Goal: Information Seeking & Learning: Check status

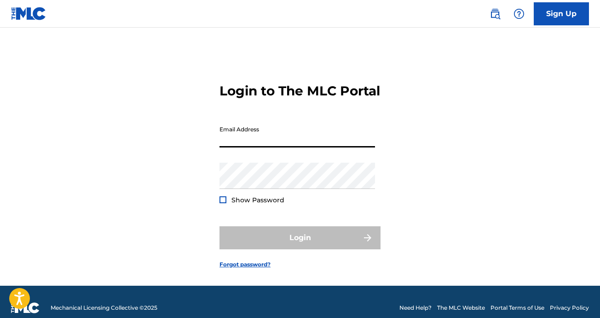
click at [265, 147] on input "Email Address" at bounding box center [298, 134] width 156 height 26
type input "[EMAIL_ADDRESS][DOMAIN_NAME]"
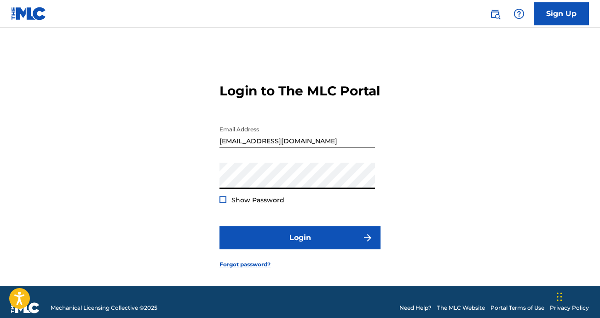
click at [220, 226] on button "Login" at bounding box center [300, 237] width 161 height 23
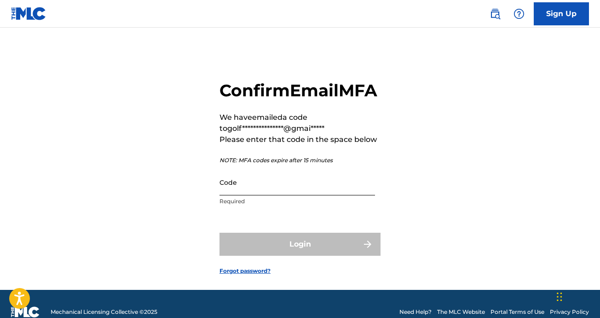
click at [251, 195] on input "Code" at bounding box center [298, 182] width 156 height 26
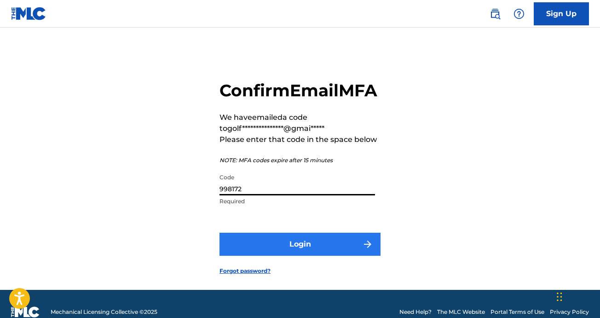
type input "998172"
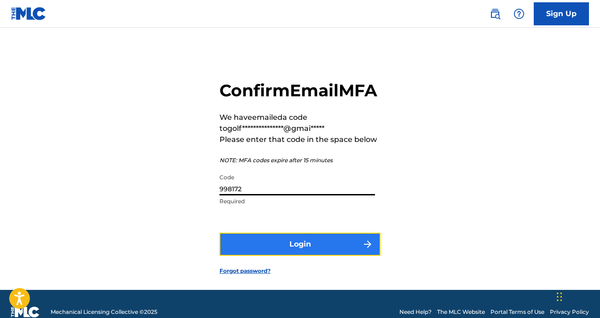
click at [300, 256] on button "Login" at bounding box center [300, 244] width 161 height 23
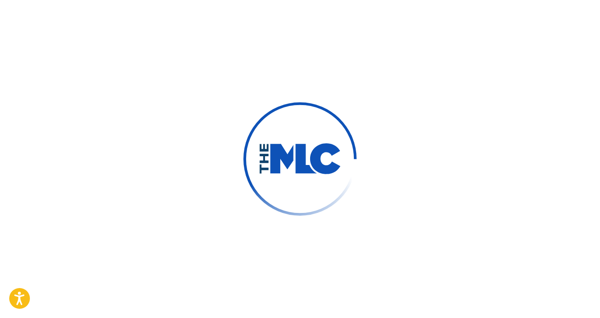
scroll to position [37, 0]
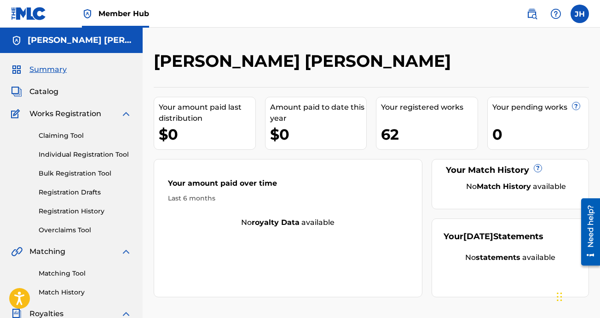
click at [209, 124] on div "Your amount paid last distribution" at bounding box center [207, 113] width 97 height 22
click at [171, 145] on div "$0" at bounding box center [207, 134] width 97 height 21
click at [38, 92] on span "Catalog" at bounding box center [43, 91] width 29 height 11
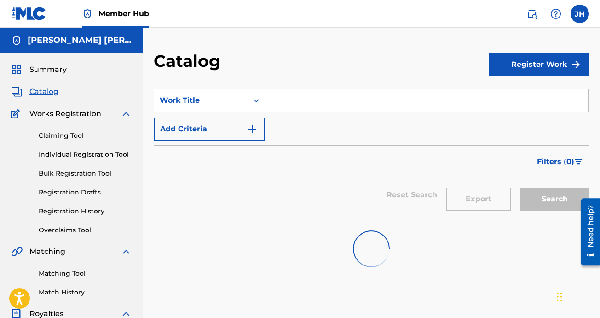
click at [77, 112] on span "Works Registration" at bounding box center [65, 113] width 72 height 11
click at [48, 67] on span "Summary" at bounding box center [47, 69] width 37 height 11
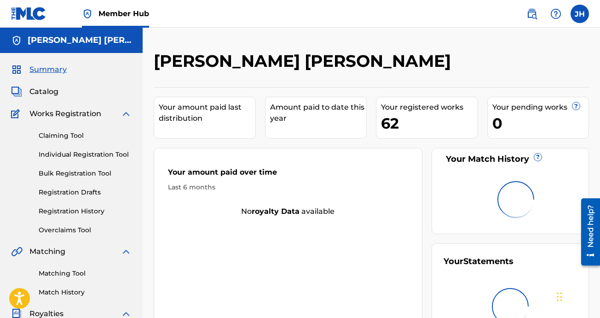
click at [63, 37] on h5 "[PERSON_NAME] [PERSON_NAME]" at bounding box center [80, 40] width 104 height 11
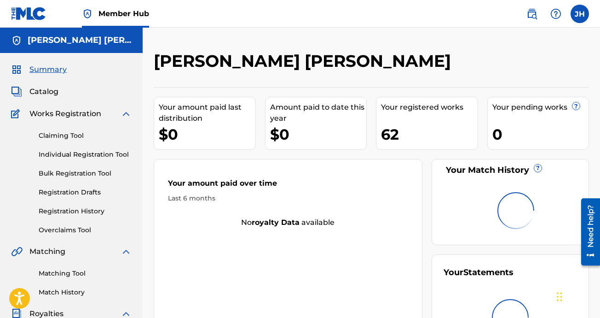
click at [124, 39] on h5 "[PERSON_NAME] [PERSON_NAME]" at bounding box center [80, 40] width 104 height 11
click at [17, 43] on img at bounding box center [16, 40] width 11 height 11
click at [584, 10] on label at bounding box center [580, 14] width 18 height 18
click at [580, 14] on input "[PERSON_NAME] [PERSON_NAME] [EMAIL_ADDRESS][DOMAIN_NAME] Notification Preferenc…" at bounding box center [580, 14] width 0 height 0
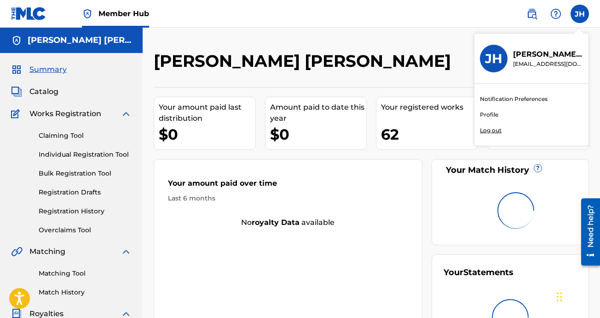
click at [414, 78] on div "[PERSON_NAME] [PERSON_NAME]" at bounding box center [321, 64] width 335 height 27
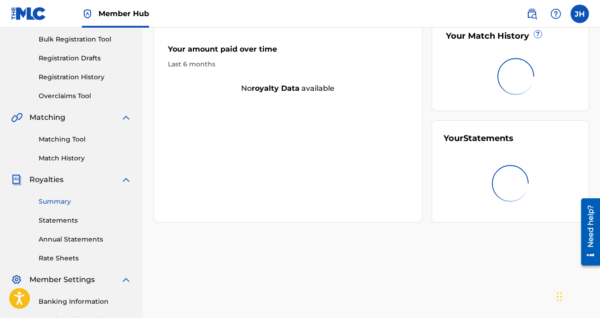
scroll to position [130, 0]
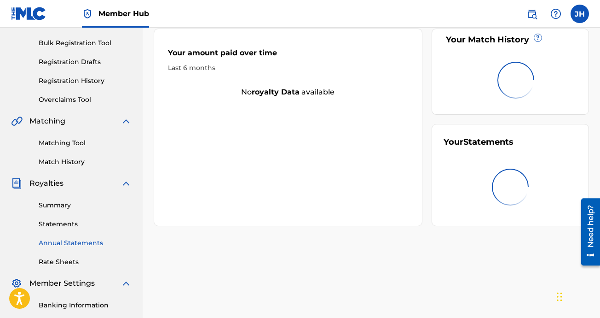
click at [76, 245] on link "Annual Statements" at bounding box center [85, 243] width 93 height 10
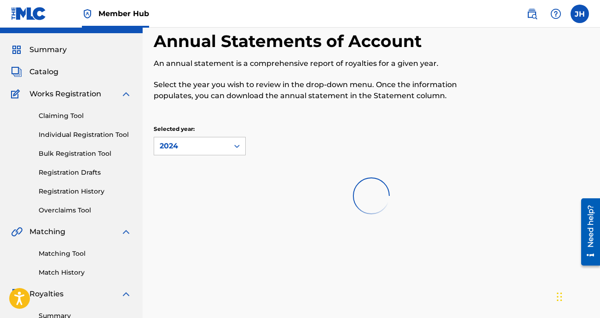
scroll to position [31, 0]
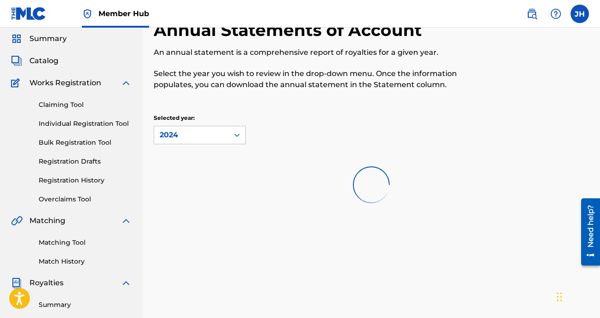
drag, startPoint x: 221, startPoint y: 109, endPoint x: 226, endPoint y: 84, distance: 25.7
click at [227, 84] on p "Select the year you wish to review in the drop-down menu. Once the information …" at bounding box center [321, 79] width 335 height 22
click at [190, 134] on div "2024" at bounding box center [192, 134] width 64 height 11
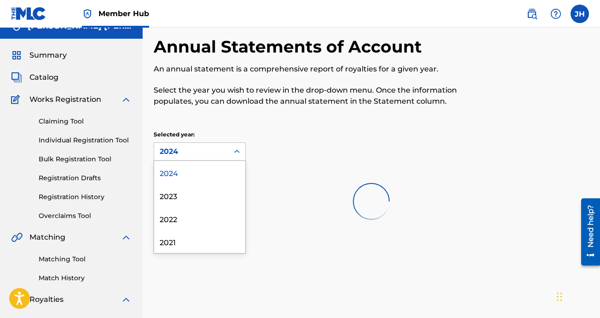
scroll to position [0, 0]
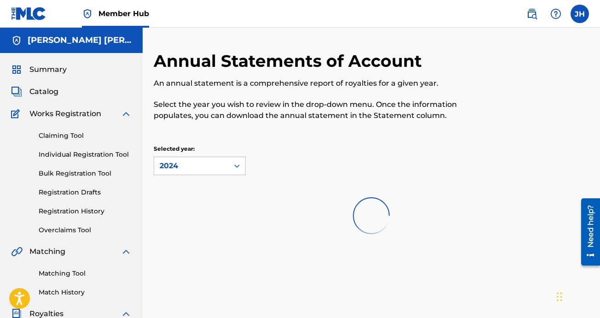
click at [322, 155] on div "Selected year: 2024" at bounding box center [372, 160] width 436 height 30
click at [78, 191] on link "Registration Drafts" at bounding box center [85, 192] width 93 height 10
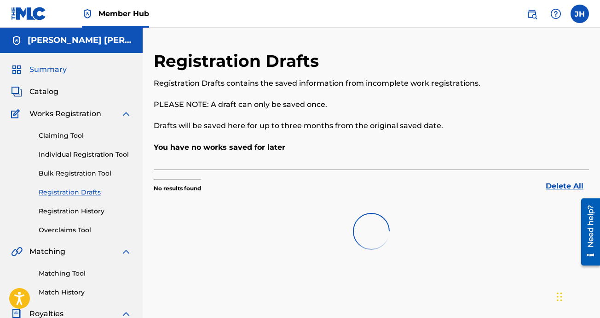
click at [39, 70] on span "Summary" at bounding box center [47, 69] width 37 height 11
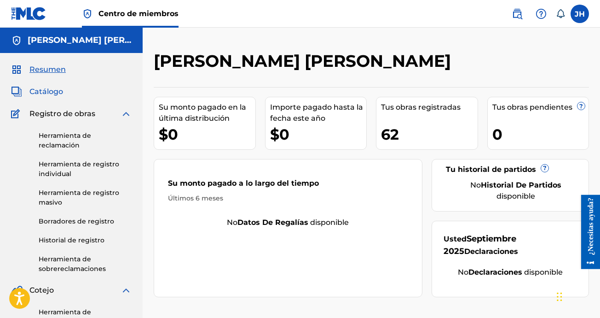
click at [44, 91] on span "Catálogo" at bounding box center [46, 91] width 34 height 11
